Goal: Use online tool/utility: Utilize a website feature to perform a specific function

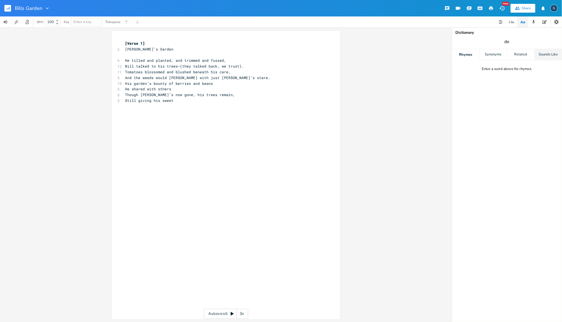
type input "done"
click at [464, 55] on div "Rhymes" at bounding box center [465, 54] width 27 height 11
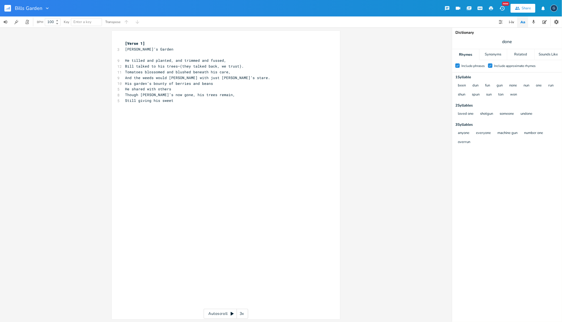
click at [378, 110] on div "xxxxxxxxxx [Verse 1] 3 [PERSON_NAME]’s Garden ​ 9 He tilled and planted, and tr…" at bounding box center [225, 174] width 451 height 295
drag, startPoint x: 387, startPoint y: 81, endPoint x: 369, endPoint y: 77, distance: 17.8
click at [369, 77] on div "xxxxxxxxxx [Verse 1] 3 [PERSON_NAME]’s Garden ​ 9 He tilled and planted, and tr…" at bounding box center [225, 174] width 451 height 295
click at [495, 210] on div "Check Include phrases Check Include approximate rhymes 1 Syllable been dun fun …" at bounding box center [507, 197] width 110 height 248
click at [391, 182] on div "xxxxxxxxxx [Verse 1] 3 [PERSON_NAME]’s Garden ​ 9 He tilled and planted, and tr…" at bounding box center [225, 174] width 451 height 295
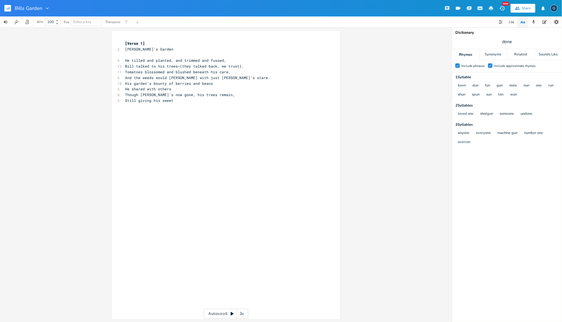
click at [382, 151] on div "xxxxxxxxxx [Verse 1] 3 [PERSON_NAME]’s Garden ​ 9 He tilled and planted, and tr…" at bounding box center [225, 174] width 451 height 295
click at [543, 170] on div "Check Include phrases Check Include approximate rhymes 1 Syllable been dun fun …" at bounding box center [507, 197] width 110 height 248
click at [392, 125] on div "xxxxxxxxxx [Verse 1] 3 [PERSON_NAME]’s Garden ​ 9 He tilled and planted, and tr…" at bounding box center [225, 174] width 451 height 295
type input "done"
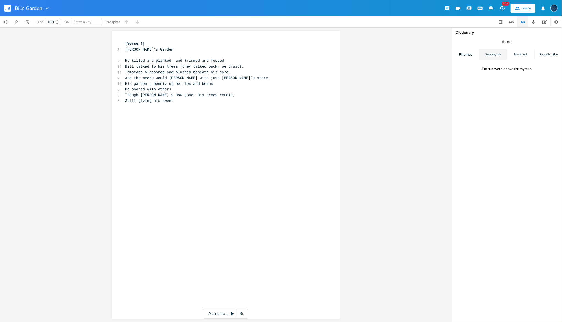
click at [495, 54] on div "Synonyms" at bounding box center [492, 54] width 27 height 11
click at [470, 54] on div "Rhymes" at bounding box center [465, 54] width 27 height 11
